Goal: Find specific fact: Find specific fact

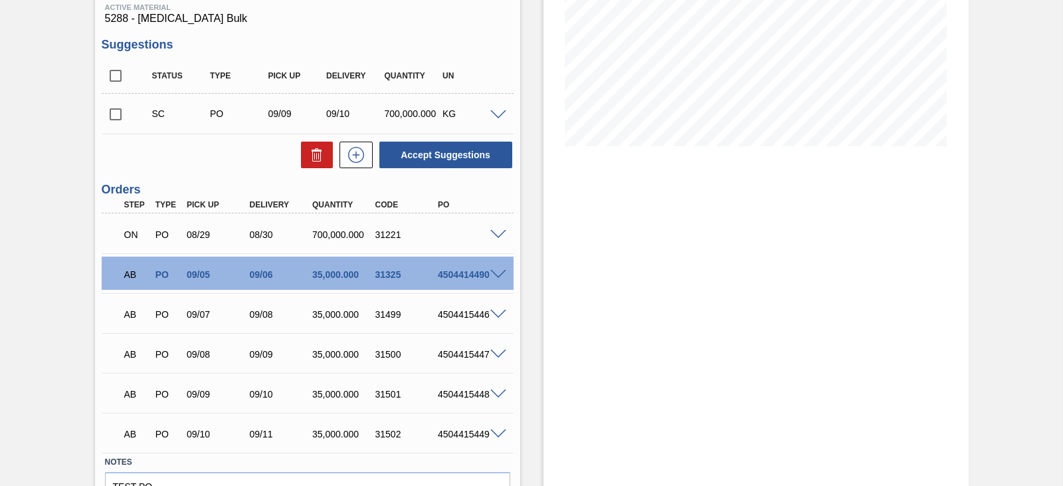
scroll to position [266, 0]
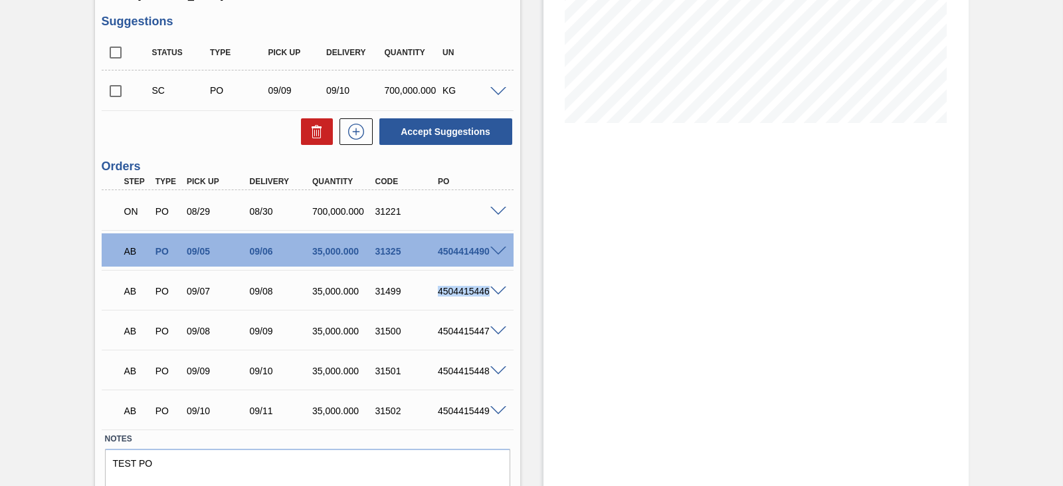
drag, startPoint x: 437, startPoint y: 292, endPoint x: 499, endPoint y: 294, distance: 61.8
click at [499, 294] on div "AB PO 09/07 09/08 35,000.000 31499 4504415446" at bounding box center [308, 289] width 412 height 33
copy div "4504415446"
drag, startPoint x: 437, startPoint y: 330, endPoint x: 487, endPoint y: 333, distance: 50.6
click at [487, 333] on div "AB PO 09/08 09/09 35,000.000 31500 4504415447" at bounding box center [308, 329] width 412 height 33
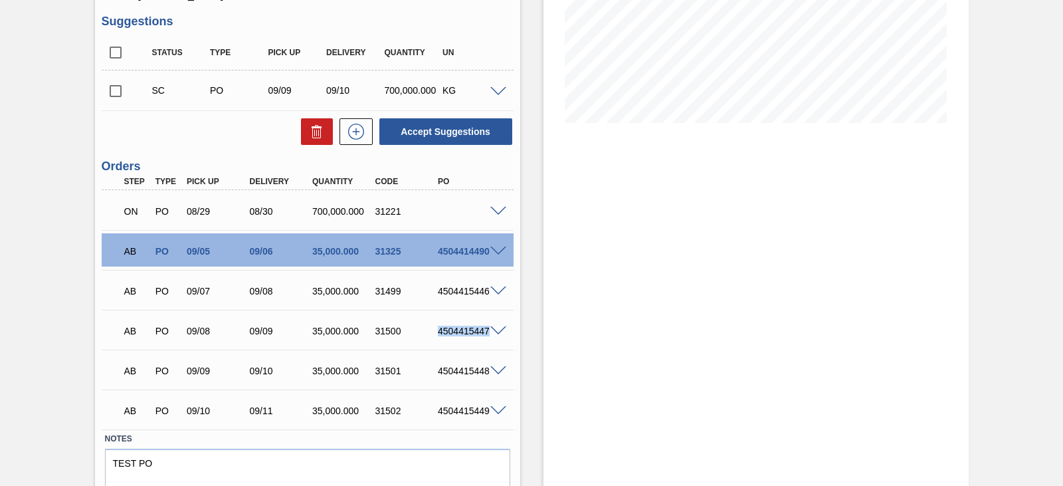
copy div "4504415447"
drag, startPoint x: 435, startPoint y: 369, endPoint x: 492, endPoint y: 370, distance: 57.2
click at [492, 370] on div "AB PO 09/09 09/10 35,000.000 31501 4504415448" at bounding box center [308, 369] width 412 height 33
copy div "4504415448"
drag, startPoint x: 438, startPoint y: 411, endPoint x: 487, endPoint y: 410, distance: 49.2
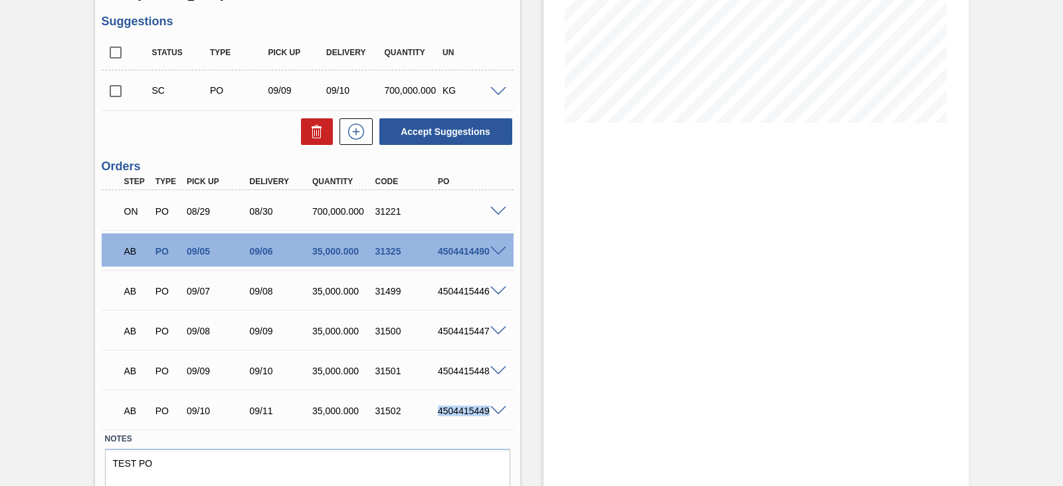
click at [487, 410] on div "AB PO 09/10 09/11 35,000.000 31502 4504415449" at bounding box center [308, 409] width 412 height 33
copy div "4504415449"
